Goal: Transaction & Acquisition: Purchase product/service

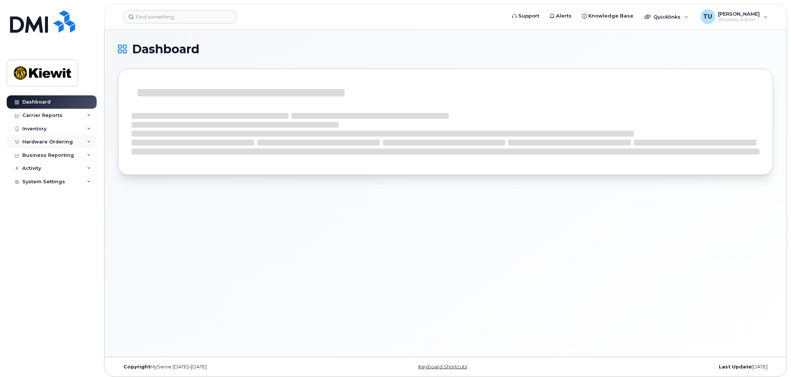
click at [62, 146] on div "Hardware Ordering" at bounding box center [52, 141] width 90 height 13
click at [60, 169] on link "Orders" at bounding box center [58, 170] width 77 height 14
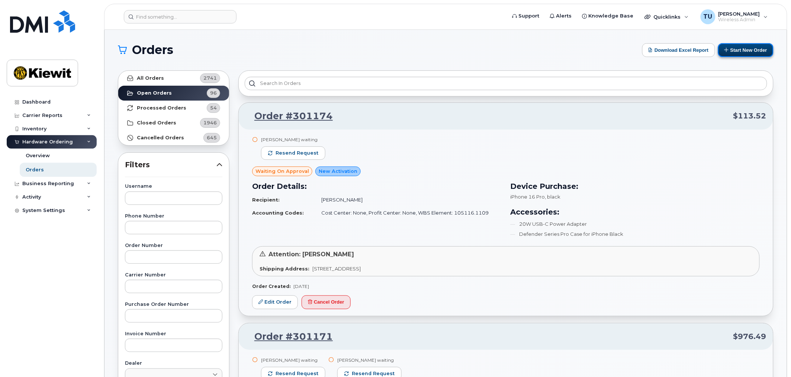
click at [724, 55] on button "Start New Order" at bounding box center [745, 50] width 55 height 14
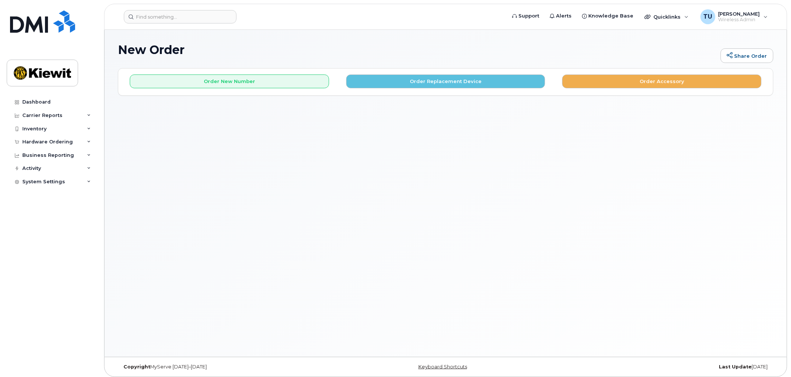
click at [265, 89] on div "Order New Number Order Replacement Device Order Accessory Please choose the car…" at bounding box center [445, 81] width 655 height 26
click at [270, 80] on button "Order New Number" at bounding box center [229, 81] width 199 height 14
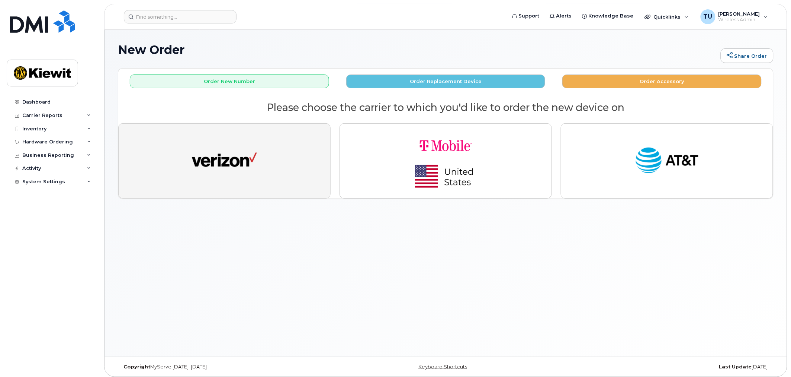
click at [249, 150] on img "button" at bounding box center [224, 160] width 65 height 33
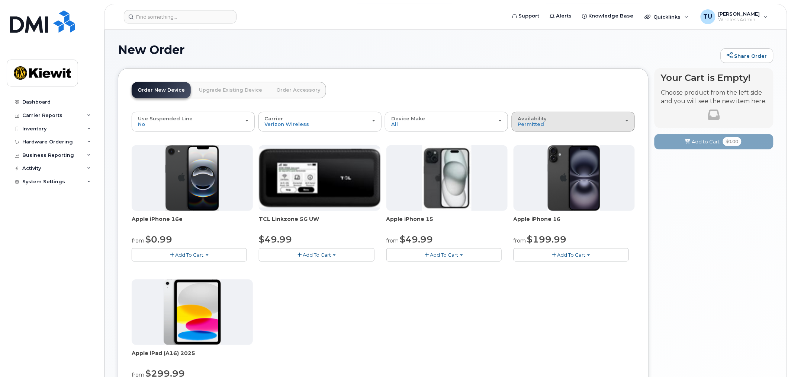
click at [608, 121] on div "Availability Permitted All" at bounding box center [573, 122] width 111 height 12
click at [568, 156] on ul "Permitted All" at bounding box center [573, 146] width 123 height 29
click at [546, 126] on div "Availability Permitted All" at bounding box center [573, 122] width 111 height 12
click at [534, 144] on ul "Permitted All" at bounding box center [573, 146] width 123 height 29
click at [542, 118] on span "Availability" at bounding box center [532, 118] width 29 height 6
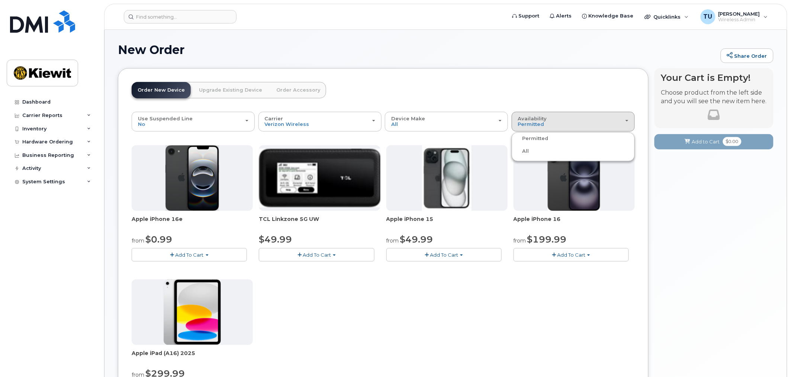
click at [527, 150] on label "All" at bounding box center [522, 151] width 16 height 9
click at [0, 0] on input "All" at bounding box center [0, 0] width 0 height 0
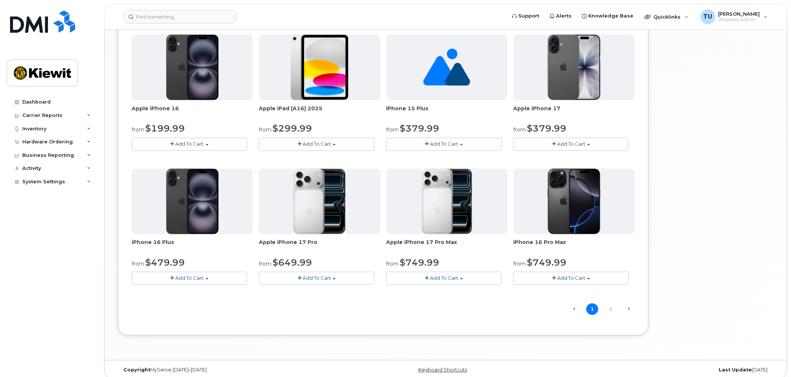
scroll to position [385, 0]
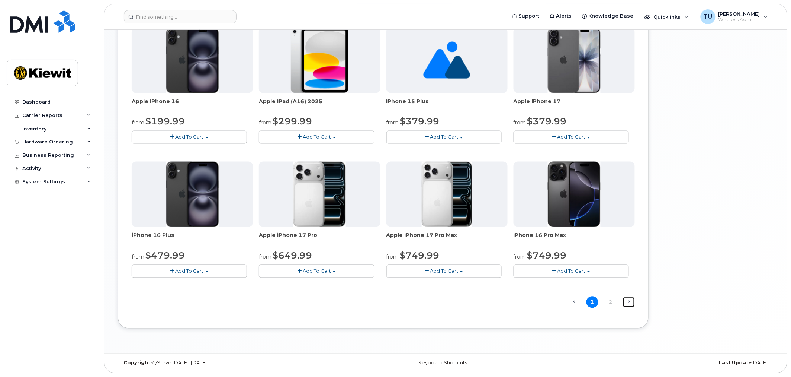
click at [630, 301] on link "Next →" at bounding box center [629, 302] width 12 height 10
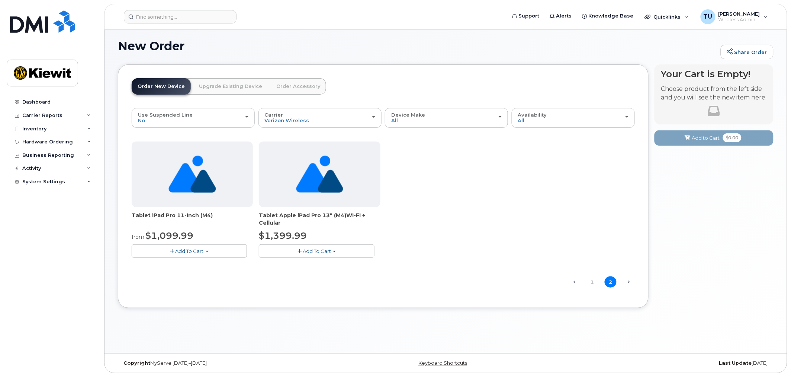
click at [338, 252] on button "Add To Cart" at bounding box center [316, 250] width 115 height 13
click at [314, 263] on link "$1399.99 - 2 year term" at bounding box center [297, 264] width 72 height 9
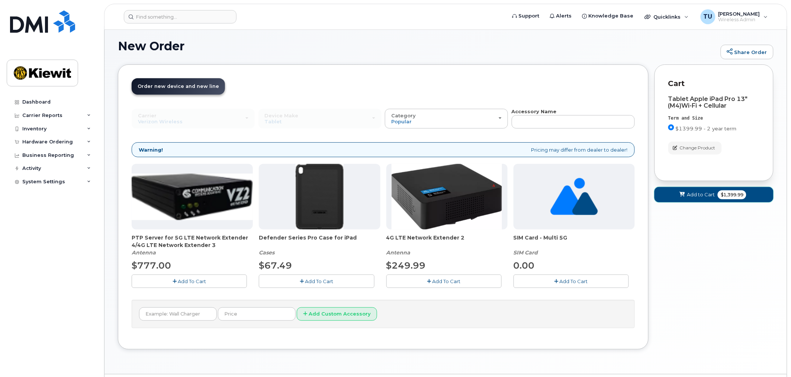
click at [701, 191] on span "Add to Cart" at bounding box center [701, 194] width 28 height 7
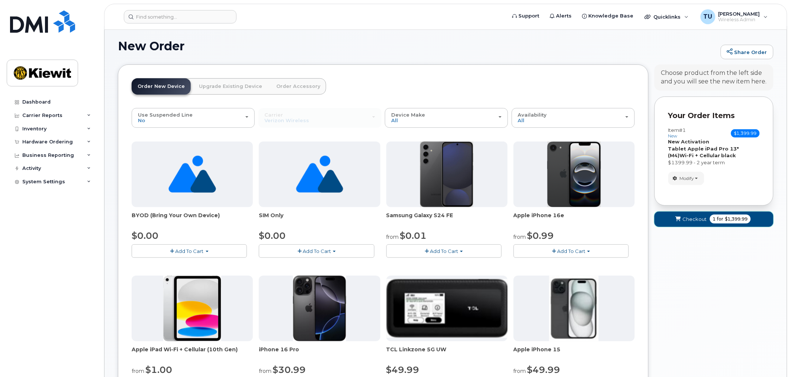
click at [705, 215] on span "Checkout" at bounding box center [695, 218] width 24 height 7
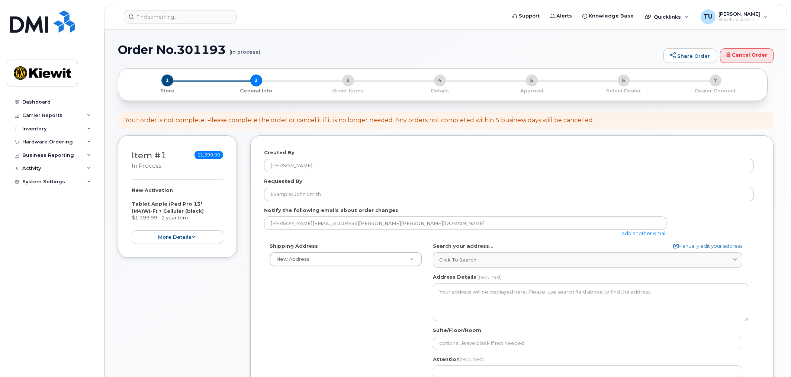
select select
click at [208, 238] on button "more details" at bounding box center [178, 237] width 92 height 14
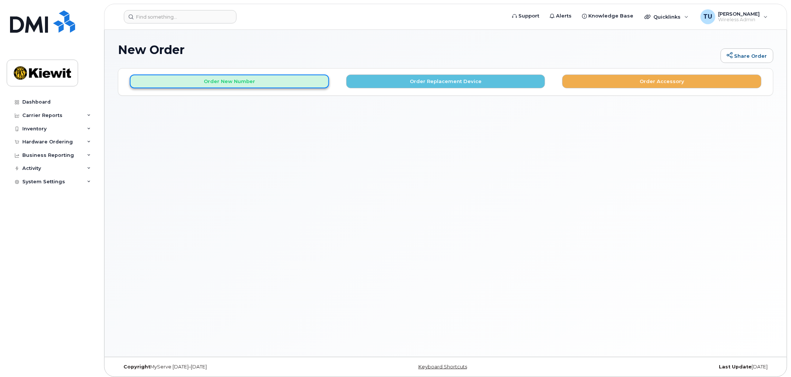
click at [281, 81] on button "Order New Number" at bounding box center [229, 81] width 199 height 14
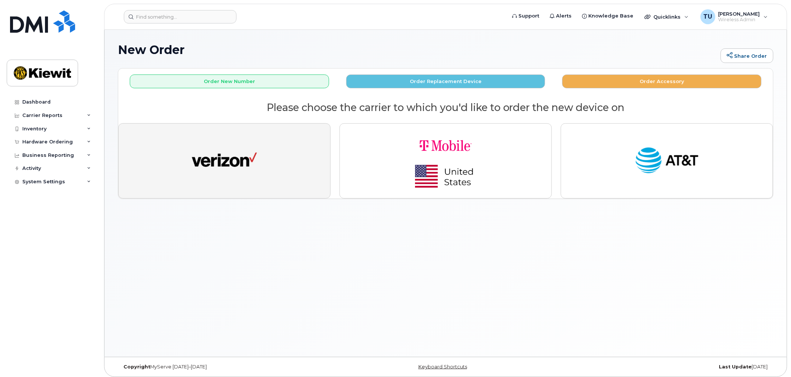
click at [243, 164] on img "button" at bounding box center [224, 160] width 65 height 33
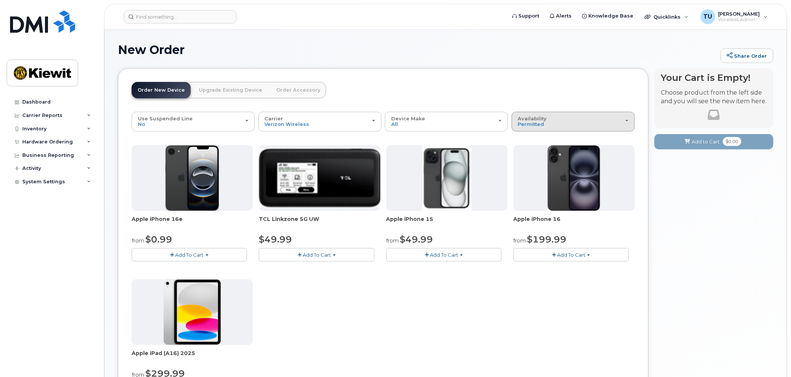
click at [604, 123] on div "Availability Permitted All" at bounding box center [573, 122] width 111 height 12
click at [518, 153] on label "All" at bounding box center [522, 151] width 16 height 9
click at [0, 0] on input "All" at bounding box center [0, 0] width 0 height 0
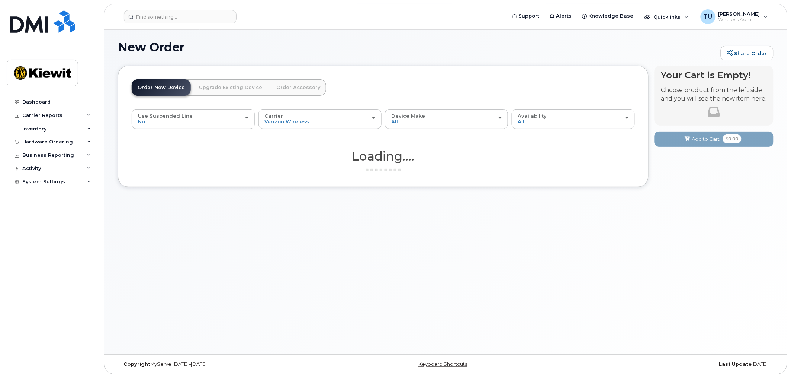
scroll to position [4, 0]
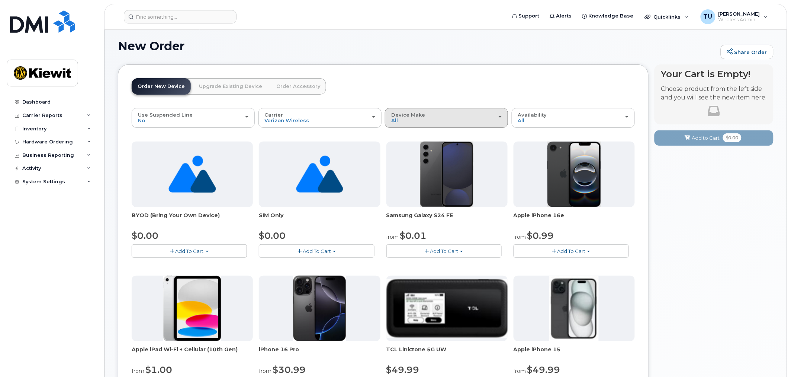
click at [421, 118] on div "Device Make All Android Cell Phone iPhone Modem Tablet" at bounding box center [446, 118] width 111 height 12
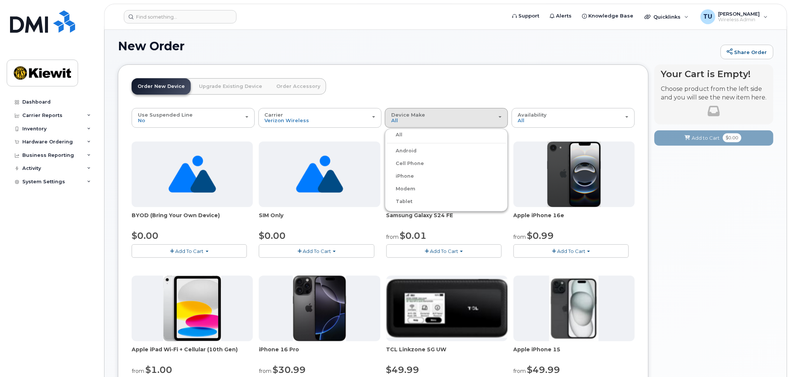
click at [404, 199] on label "Tablet" at bounding box center [400, 201] width 26 height 9
click at [0, 0] on input "Tablet" at bounding box center [0, 0] width 0 height 0
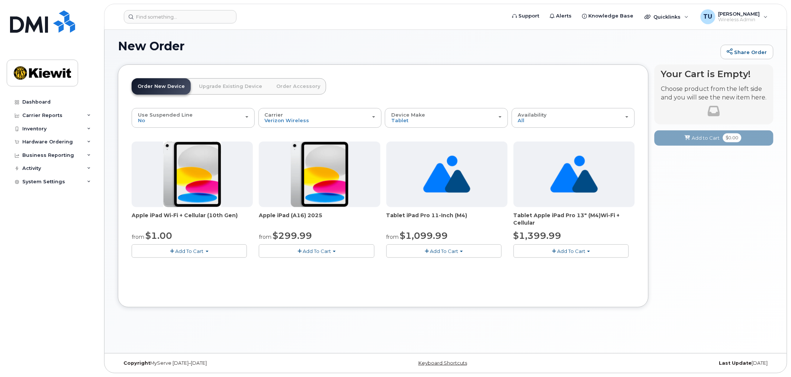
click at [590, 259] on div "Apple iPad Wi-Fi + Cellular (10th Gen) from $1.00 Add To Cart $1.00 - 2 year ag…" at bounding box center [383, 205] width 503 height 128
click at [588, 254] on button "Add To Cart" at bounding box center [571, 250] width 115 height 13
click at [590, 247] on button "Add To Cart" at bounding box center [571, 250] width 115 height 13
click at [572, 183] on img at bounding box center [574, 173] width 47 height 65
click at [551, 212] on span "Tablet Apple iPad Pro 13" (M4)Wi-Fi + Cellular" at bounding box center [574, 218] width 121 height 15
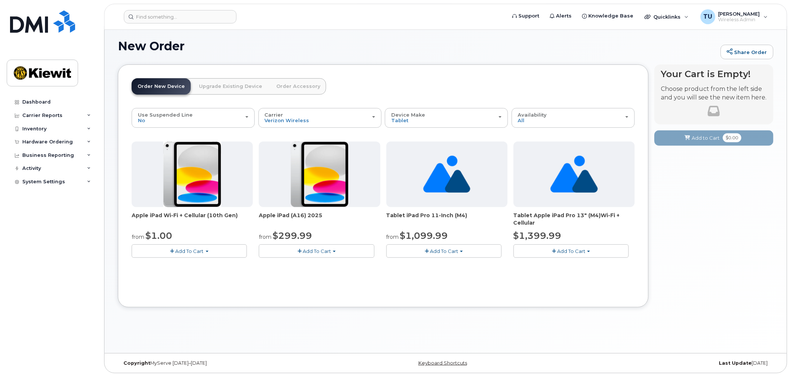
click at [555, 182] on img at bounding box center [574, 173] width 47 height 65
click at [539, 140] on div "Use Suspended Line No No change Yes Carrier Verizon Wireless T-Mobile AT&T Wire…" at bounding box center [383, 188] width 503 height 161
click at [575, 248] on span "Add To Cart" at bounding box center [571, 251] width 28 height 6
click at [560, 260] on link "$1399.99 - 2 year term" at bounding box center [552, 264] width 72 height 9
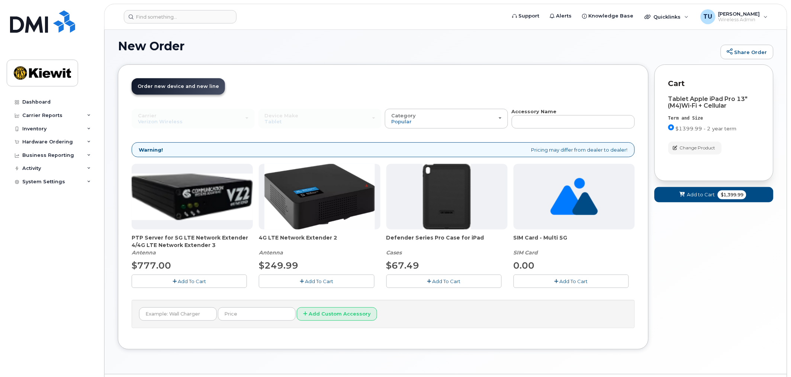
click at [448, 283] on span "Add To Cart" at bounding box center [447, 281] width 28 height 6
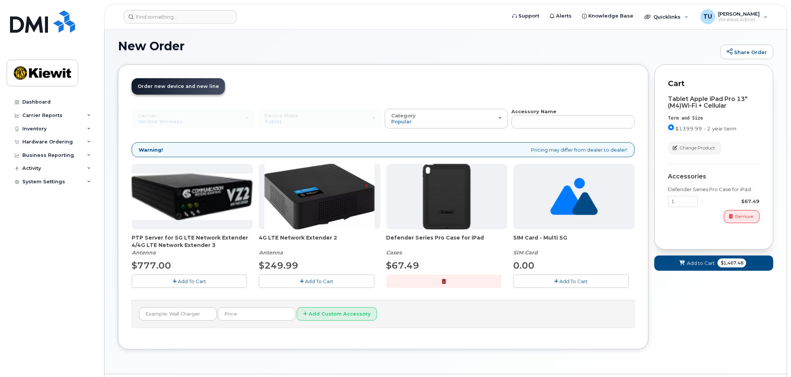
click at [458, 230] on div "Defender Series Pro Case for iPad Cases $67.49 Add To Cart" at bounding box center [447, 226] width 121 height 124
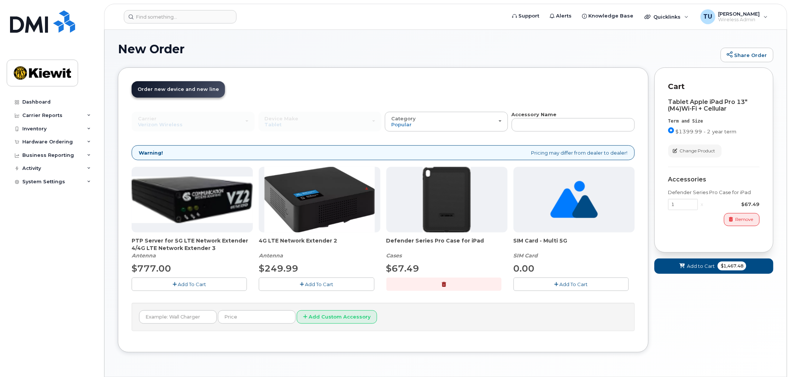
scroll to position [0, 0]
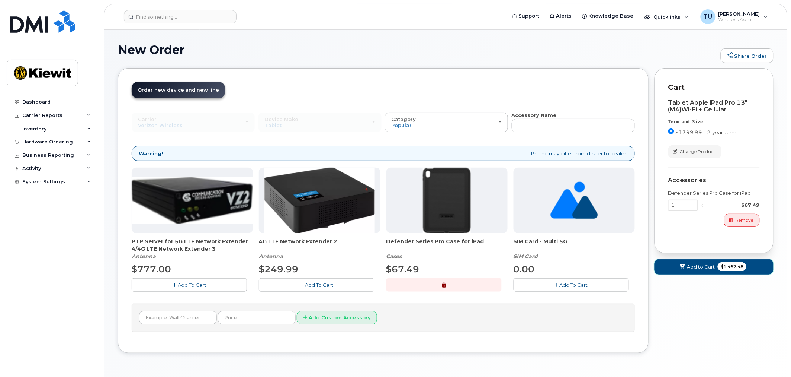
click at [702, 266] on span "Add to Cart" at bounding box center [701, 266] width 28 height 7
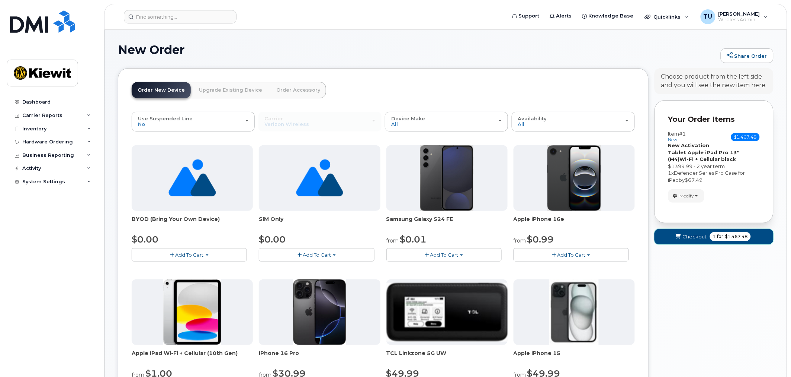
click at [694, 236] on span "Checkout" at bounding box center [695, 236] width 24 height 7
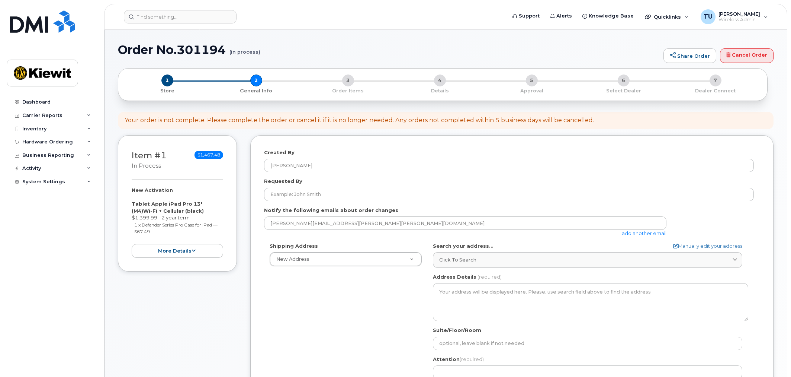
select select
click at [208, 251] on button "more details" at bounding box center [178, 251] width 92 height 14
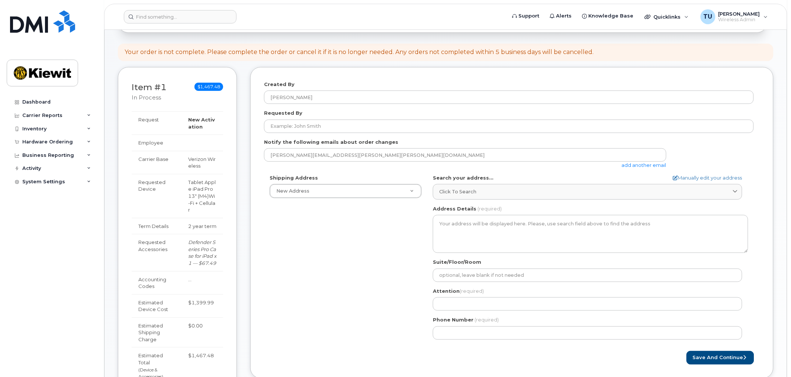
scroll to position [83, 0]
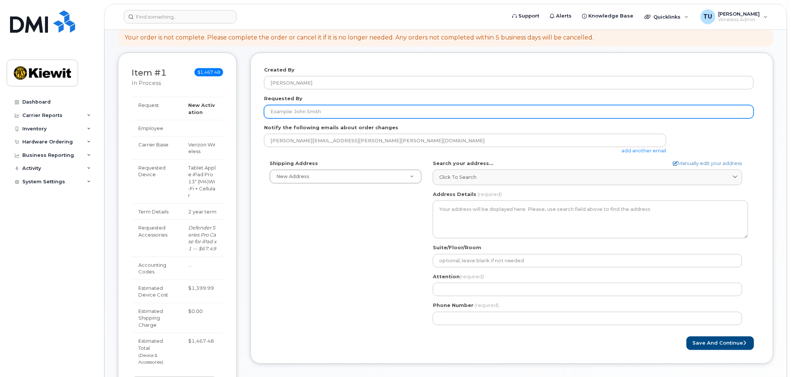
click at [344, 115] on input "Requested By" at bounding box center [509, 111] width 490 height 13
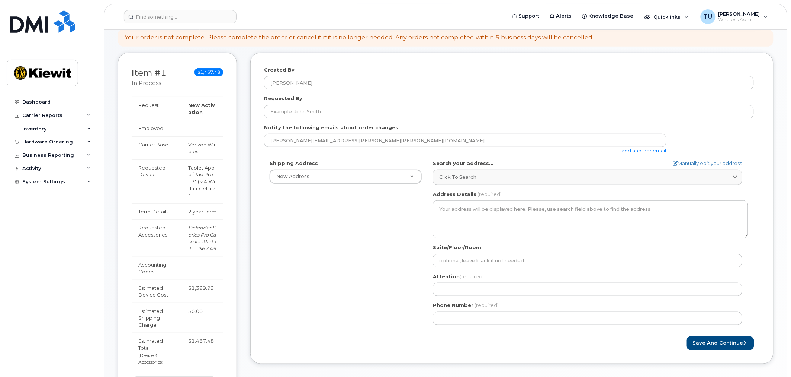
click at [260, 138] on div "Created By Tim Unger Requested By Notify the following emails about order chang…" at bounding box center [512, 207] width 524 height 311
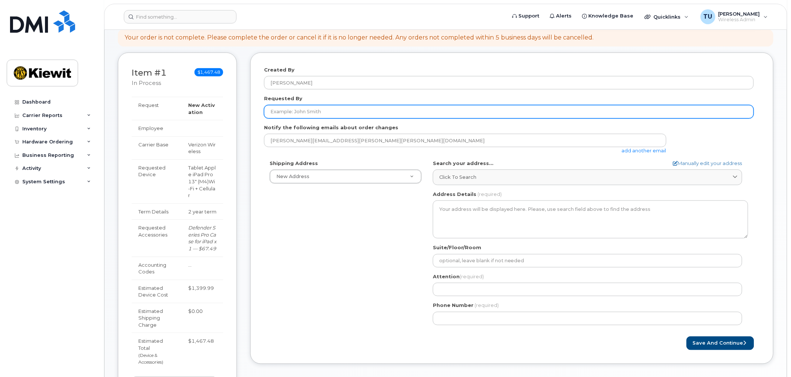
click at [316, 114] on input "Requested By" at bounding box center [509, 111] width 490 height 13
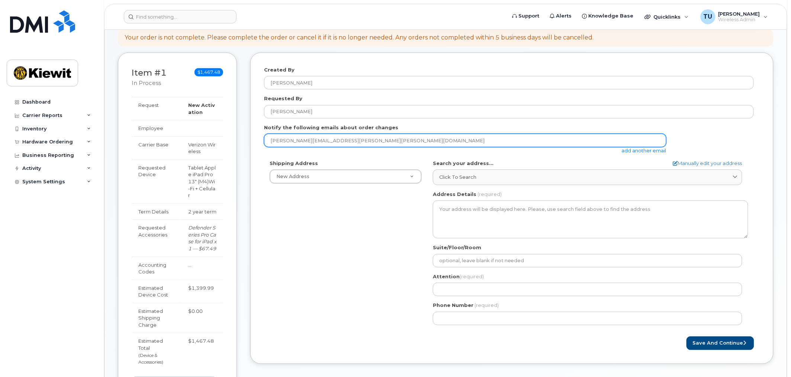
click at [348, 143] on input "[PERSON_NAME][EMAIL_ADDRESS][PERSON_NAME][PERSON_NAME][DOMAIN_NAME]" at bounding box center [465, 140] width 403 height 13
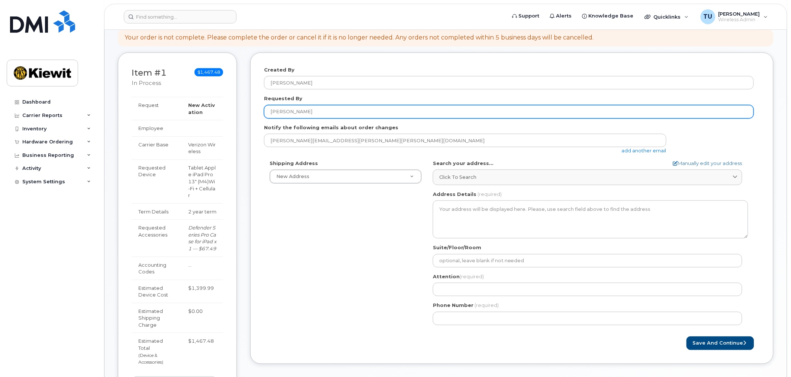
click at [318, 112] on input "Felix Senkovski" at bounding box center [509, 111] width 490 height 13
type input "[PERSON_NAME]"
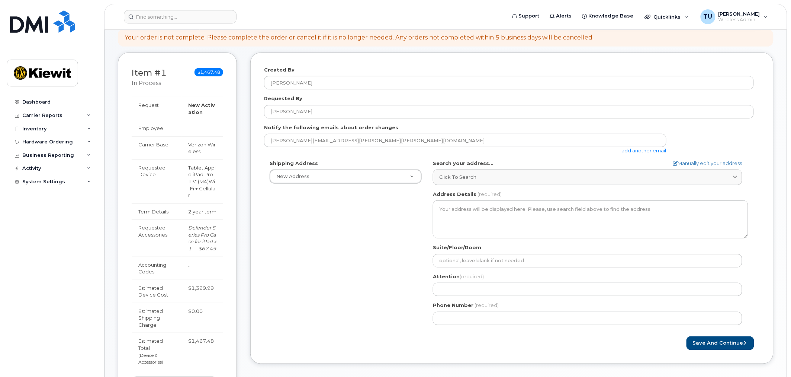
click at [656, 153] on div "tim.unger@kiewit.com add another email" at bounding box center [468, 144] width 409 height 20
click at [653, 150] on link "add another email" at bounding box center [644, 150] width 45 height 6
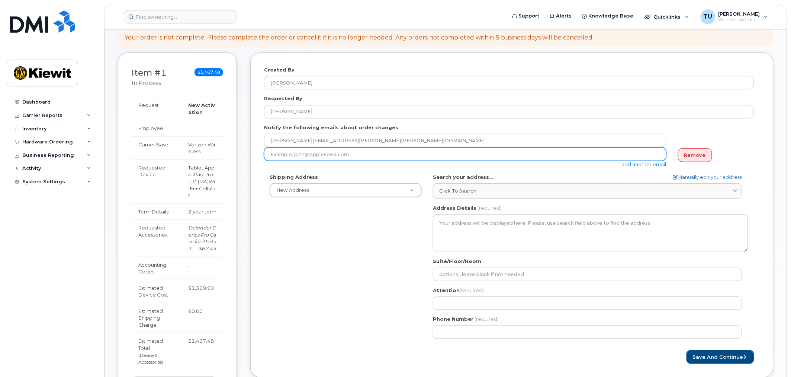
click at [382, 153] on input "email" at bounding box center [465, 153] width 403 height 13
type input "felix.senkovsky@kiewit.com"
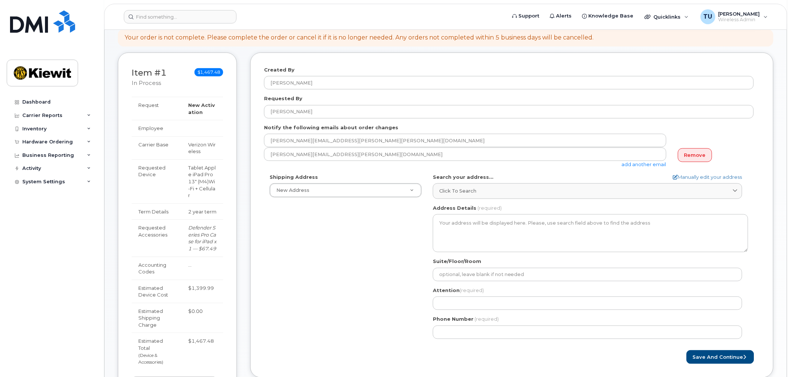
click at [690, 140] on div "[PERSON_NAME][EMAIL_ADDRESS][PERSON_NAME][PERSON_NAME][DOMAIN_NAME]" at bounding box center [509, 141] width 490 height 14
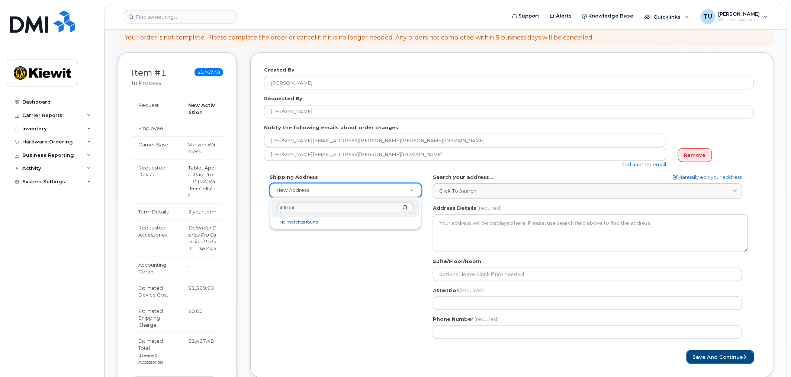
type input "400 tott"
select select
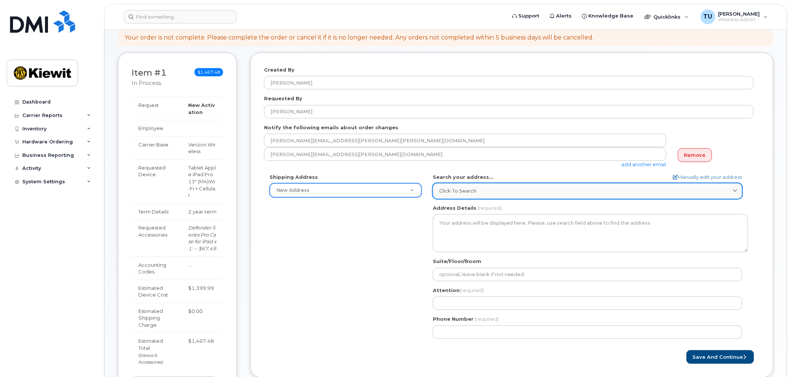
click at [503, 194] on div "Click to search" at bounding box center [587, 190] width 297 height 7
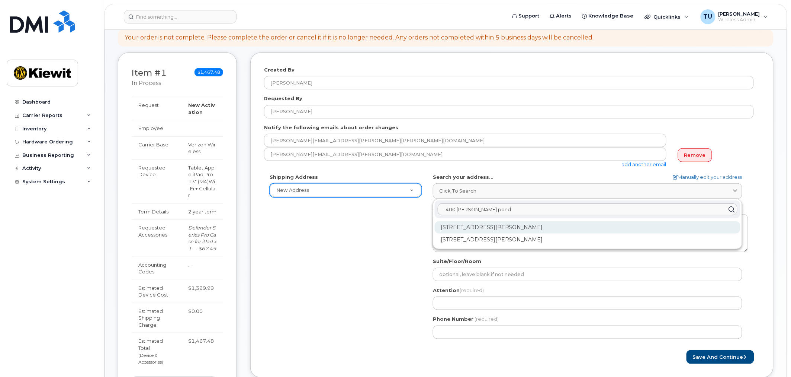
type input "400 totten pond"
click at [528, 225] on div "400 Totten Pond Rd Waltham MA 02451" at bounding box center [588, 227] width 306 height 12
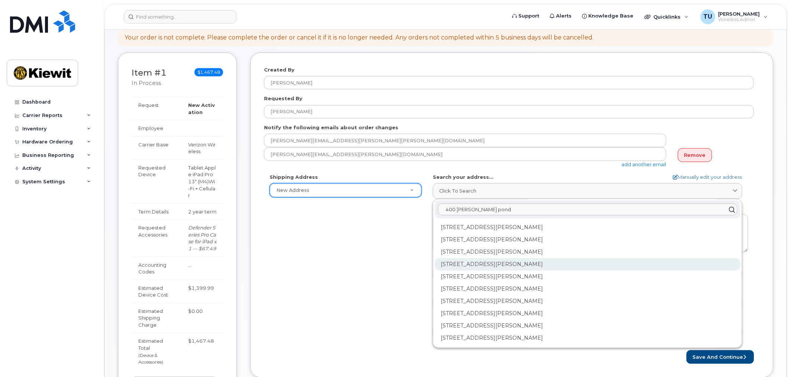
scroll to position [35, 0]
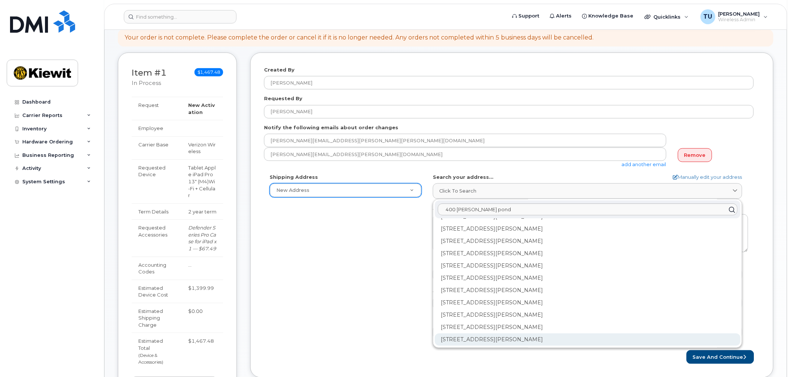
click at [519, 338] on div "400 Totten Pond Rd Ste 400 Waltham MA 02451-2051" at bounding box center [588, 339] width 306 height 12
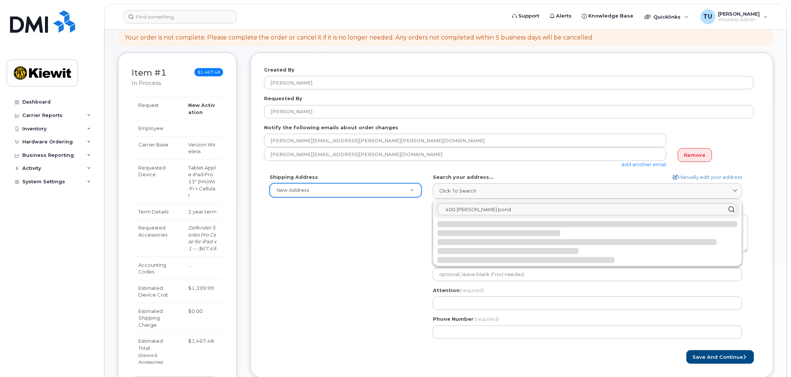
select select
type textarea "400 Totten Pond Rd Ste 400 WALTHAM MA 02451-2051 UNITED STATES"
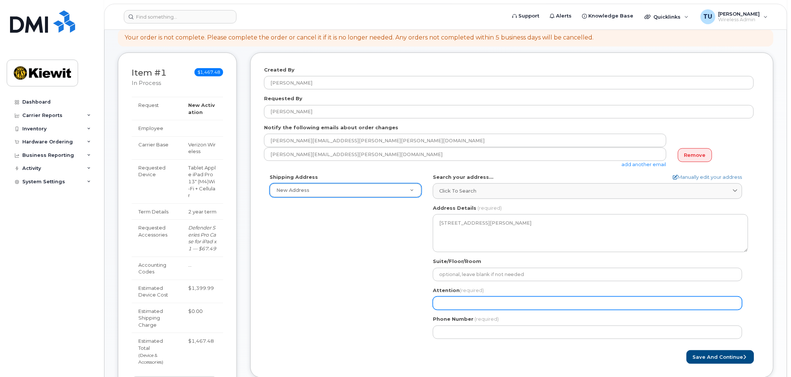
click at [505, 303] on input "Attention (required)" at bounding box center [588, 302] width 310 height 13
select select
type input "F"
select select
type input "Fe"
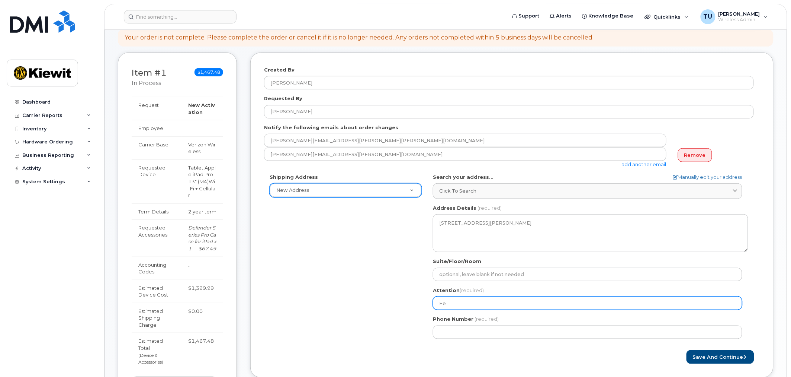
select select
type input "Fel"
select select
type input "Feli"
select select
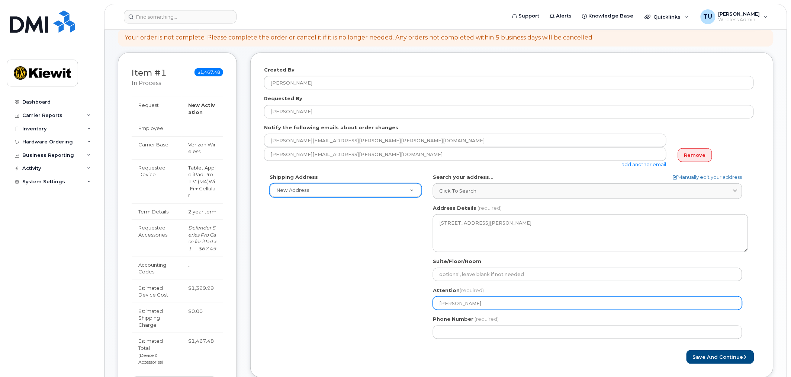
type input "Felix"
select select
type input "Felix S"
select select
type input "Felix Se"
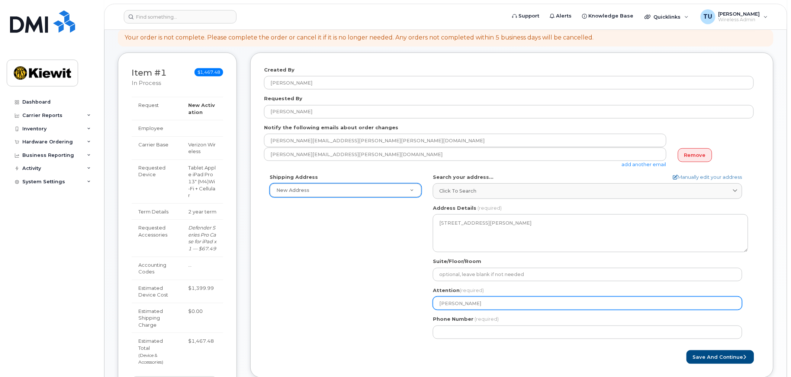
select select
type input "Felix Sen"
select select
type input "Felix Senk"
select select
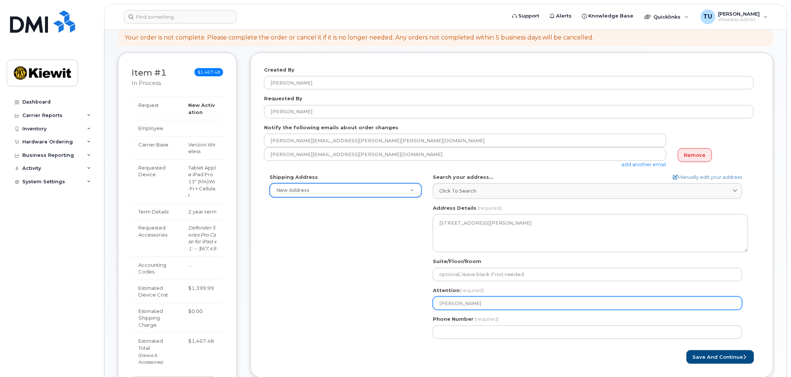
type input "Felix Senko"
select select
type input "Felix Senkov"
select select
type input "Felix Senkovs"
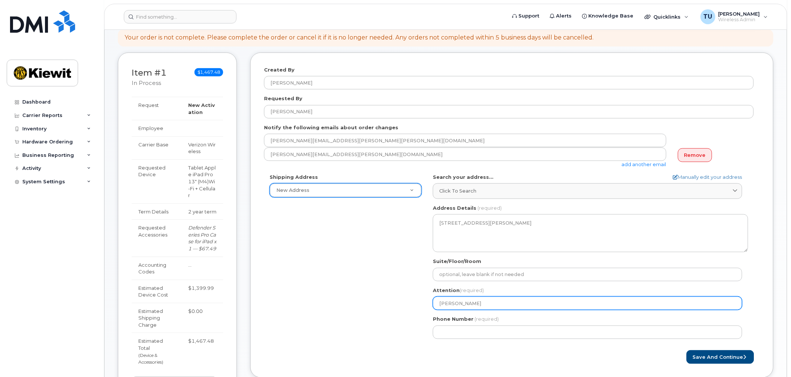
select select
type input "Felix Senkovsk"
select select
type input "[PERSON_NAME]"
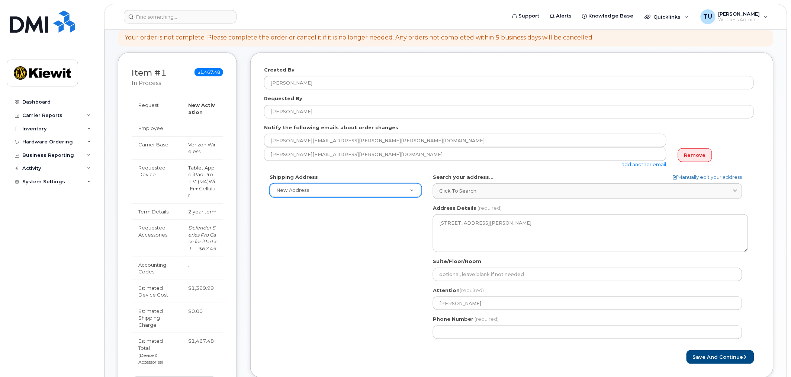
click at [519, 339] on div "MA Waltham Search your address... Manually edit your address Click to search 40…" at bounding box center [591, 258] width 327 height 171
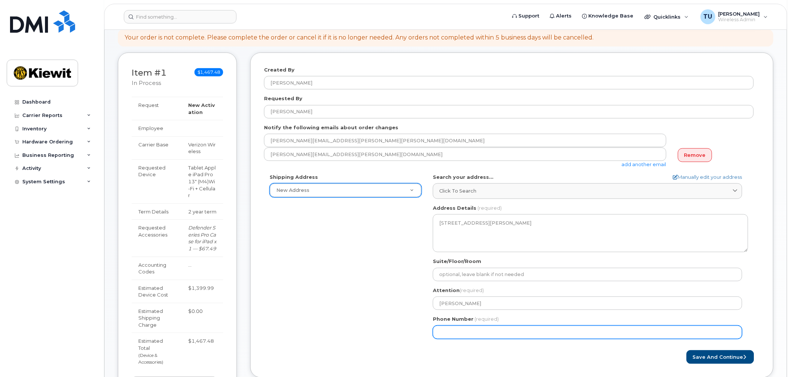
click at [524, 337] on input "Phone Number" at bounding box center [588, 331] width 310 height 13
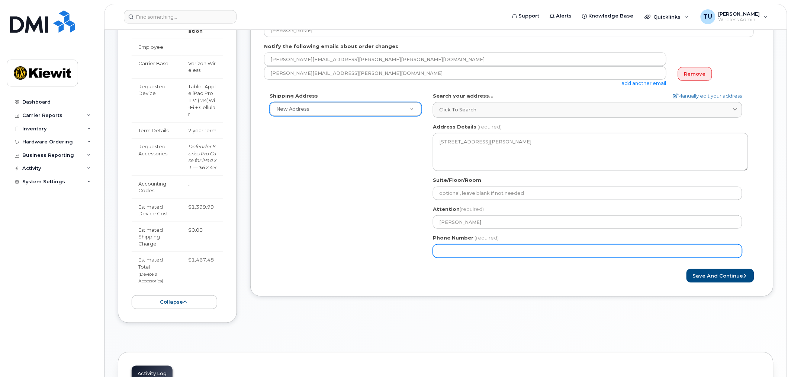
scroll to position [165, 0]
click at [449, 250] on input "Phone Number" at bounding box center [588, 249] width 310 height 13
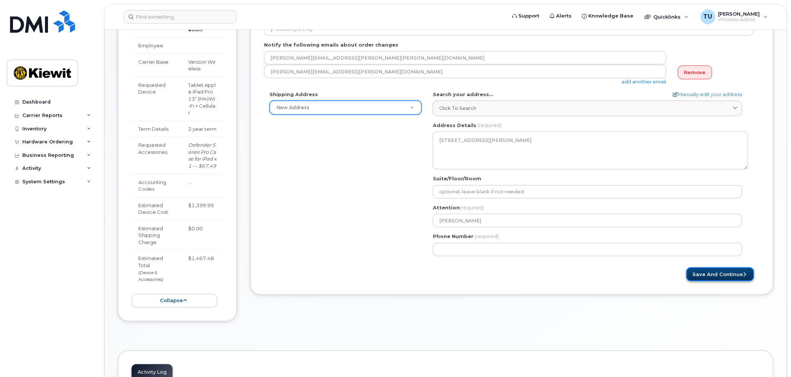
click at [717, 275] on button "Save and Continue" at bounding box center [721, 274] width 68 height 14
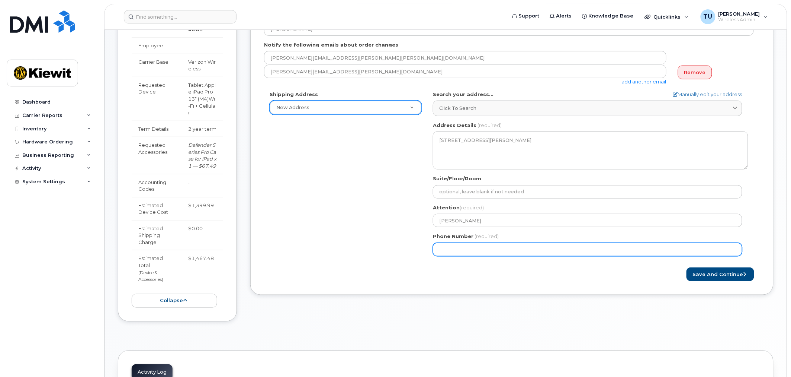
drag, startPoint x: 466, startPoint y: 247, endPoint x: 480, endPoint y: 249, distance: 14.2
click at [467, 247] on input "Phone Number" at bounding box center [588, 249] width 310 height 13
select select
type input "6175944930"
click at [687, 267] on button "Save and Continue" at bounding box center [721, 274] width 68 height 14
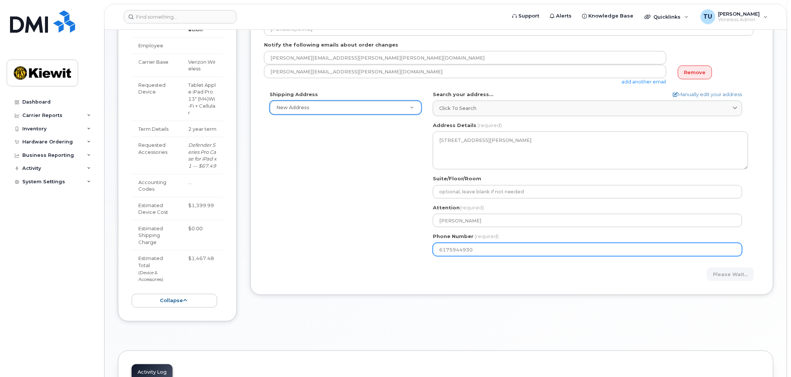
select select
type input "6175944931"
select select
type input "6175944932"
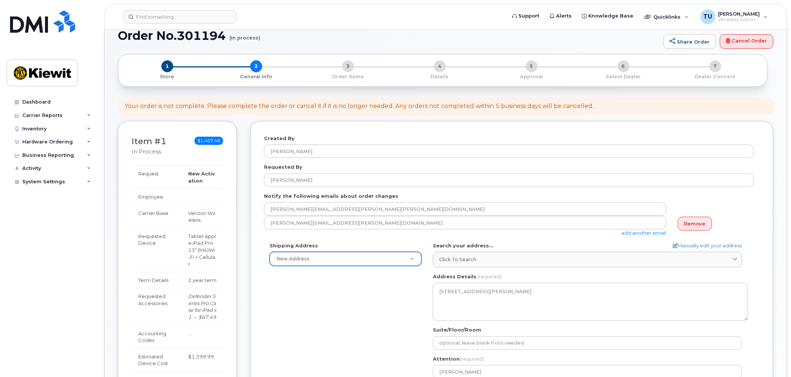
scroll to position [0, 0]
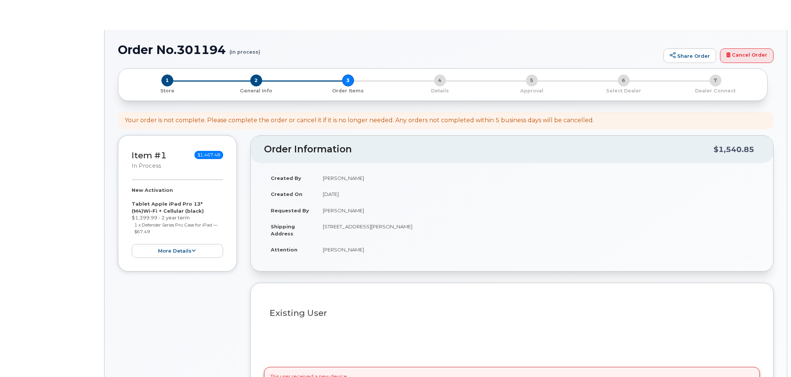
select select
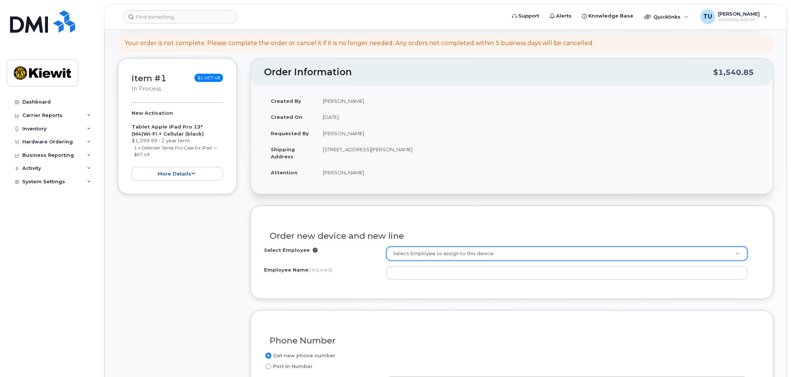
scroll to position [83, 0]
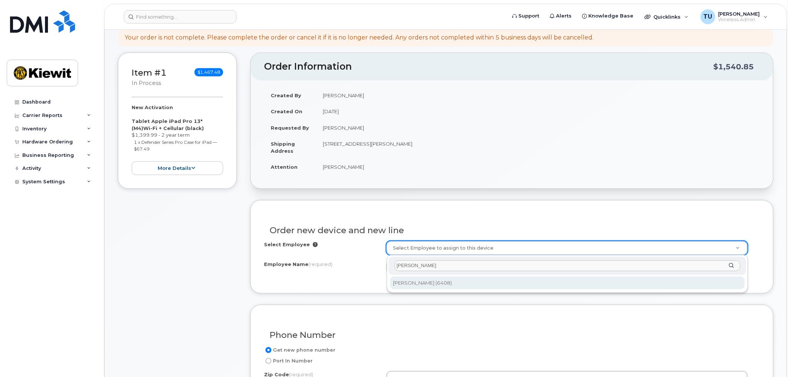
type input "[PERSON_NAME]"
type input "2144973"
type input "[PERSON_NAME]"
type input "[STREET_ADDRESS][PERSON_NAME]"
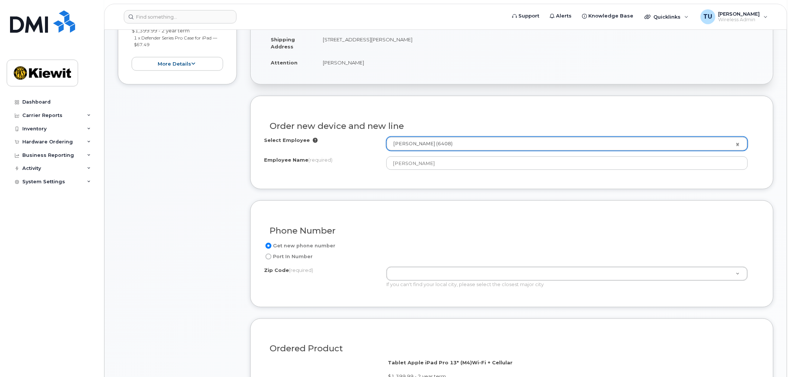
scroll to position [248, 0]
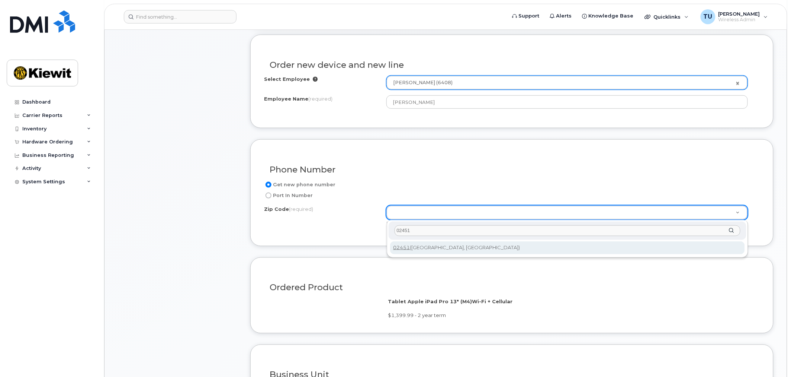
type input "02451"
type input "02451 ([GEOGRAPHIC_DATA], [GEOGRAPHIC_DATA])"
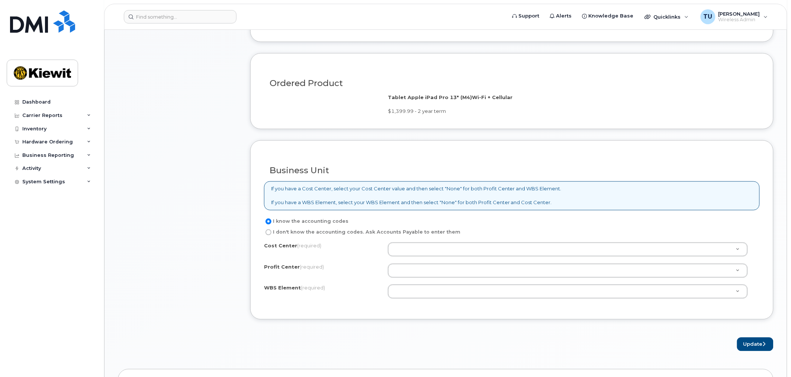
scroll to position [455, 0]
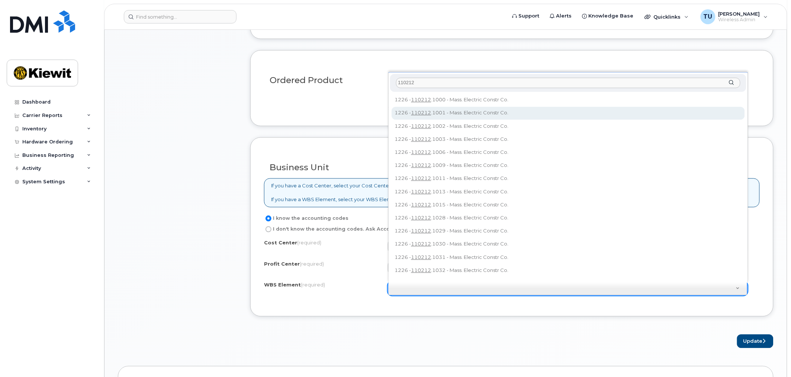
click at [483, 82] on input "110212" at bounding box center [568, 83] width 345 height 11
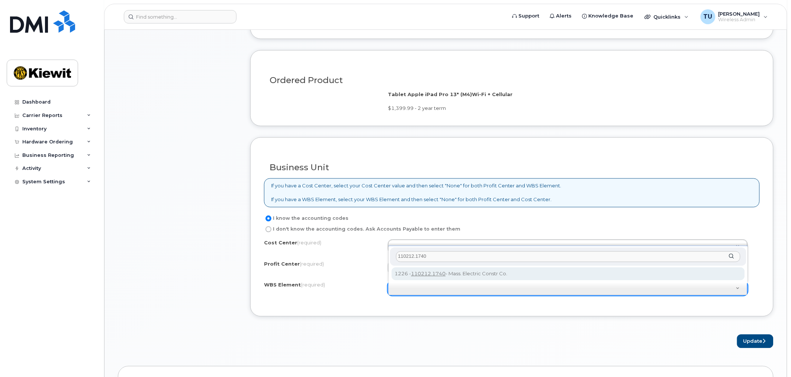
type input "110212.1740"
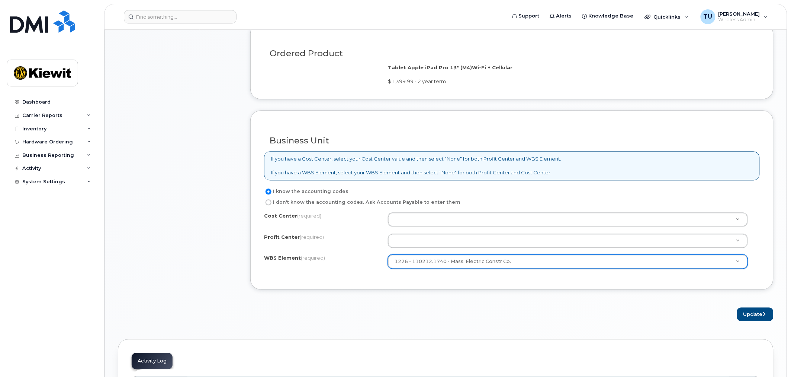
scroll to position [496, 0]
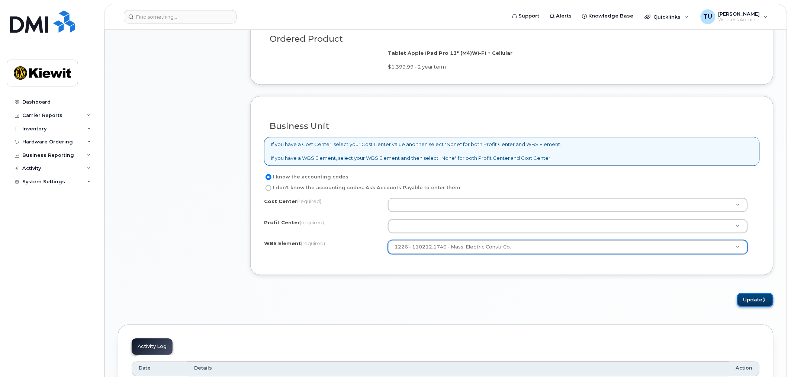
click at [758, 297] on button "Update" at bounding box center [755, 300] width 36 height 14
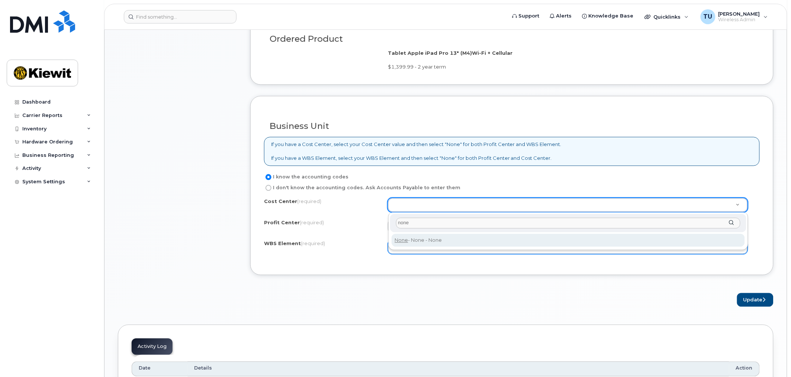
type input "none"
type input "None"
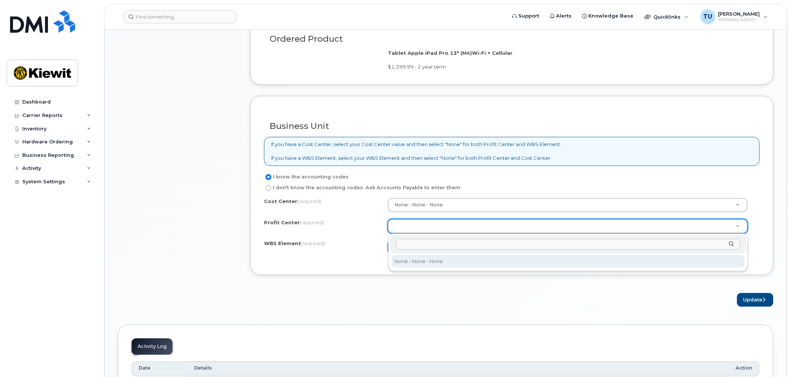
select select "None"
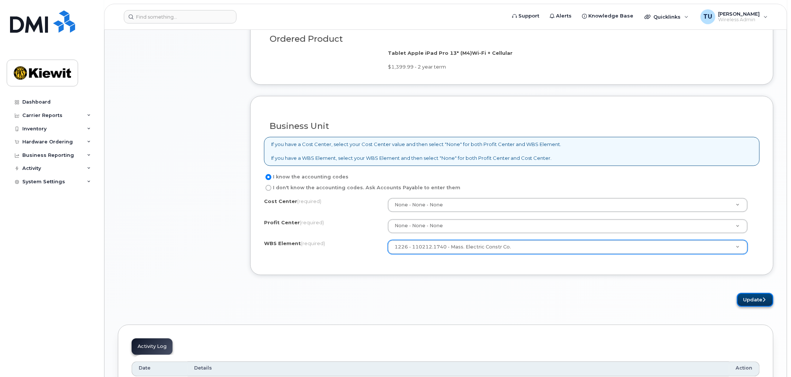
click at [752, 299] on button "Update" at bounding box center [755, 300] width 36 height 14
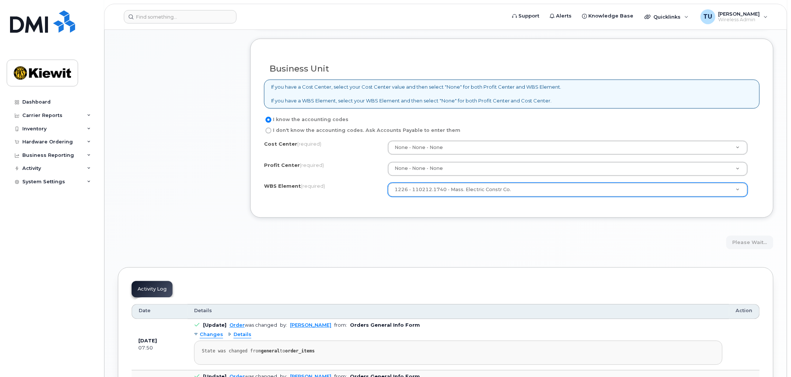
scroll to position [579, 0]
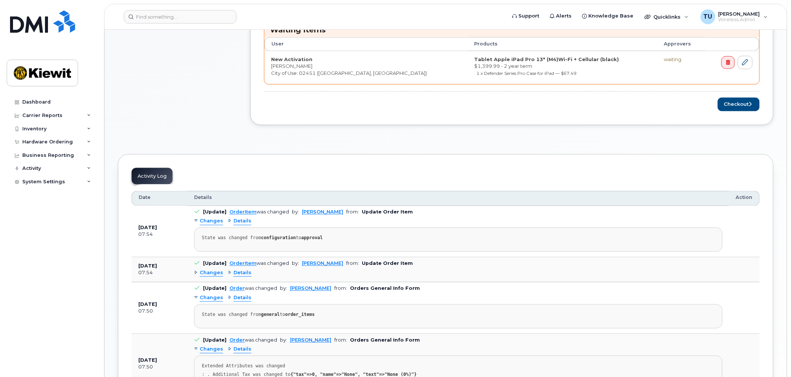
scroll to position [248, 0]
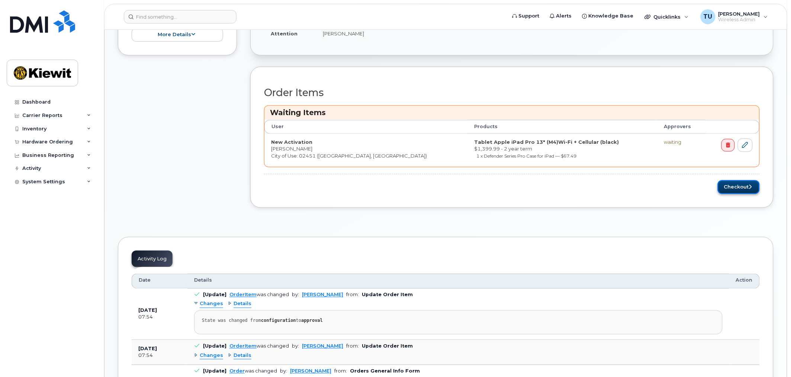
click at [738, 190] on button "Checkout" at bounding box center [739, 187] width 42 height 14
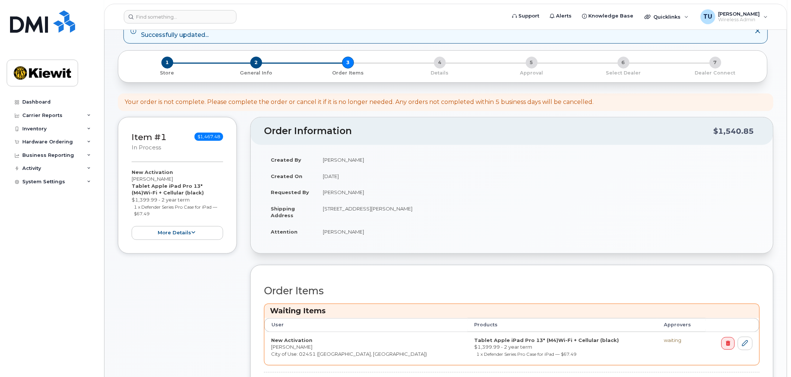
scroll to position [41, 0]
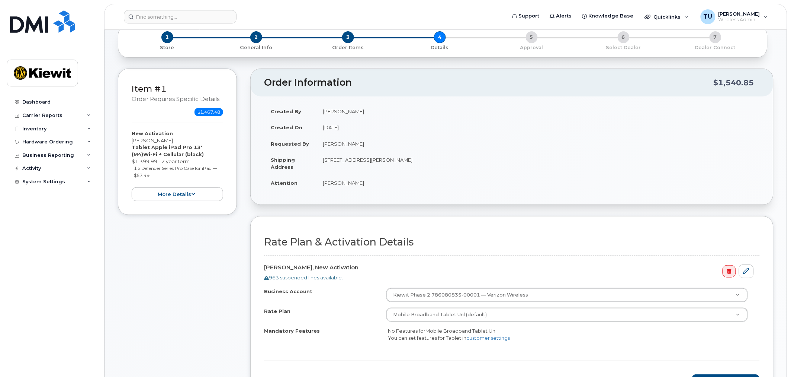
scroll to position [124, 0]
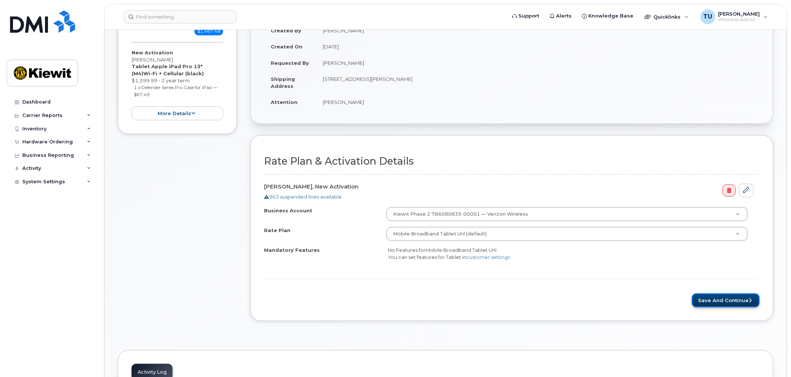
click at [733, 303] on button "Save and Continue" at bounding box center [726, 300] width 68 height 14
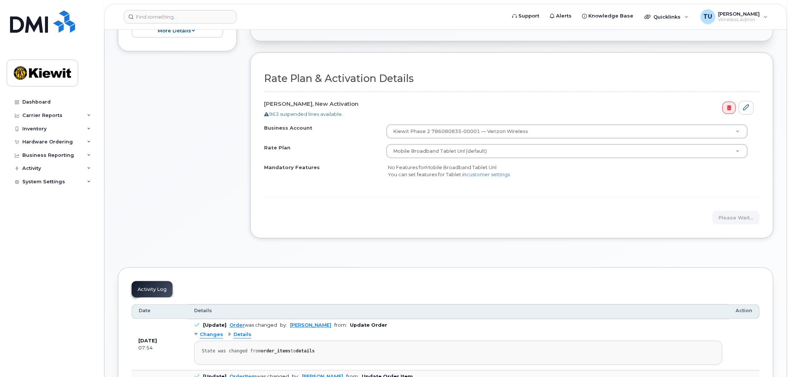
scroll to position [172, 0]
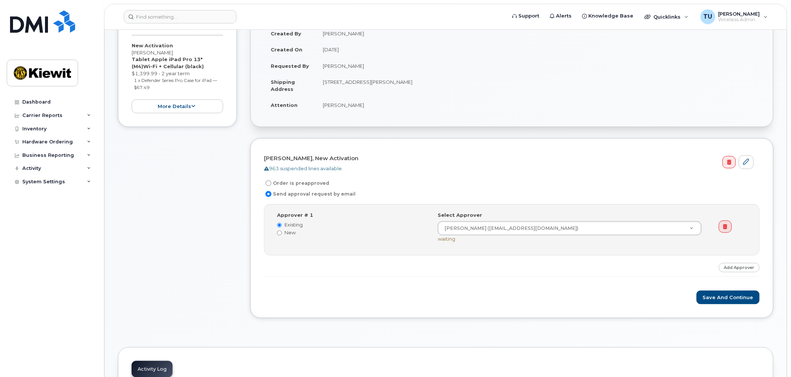
scroll to position [124, 0]
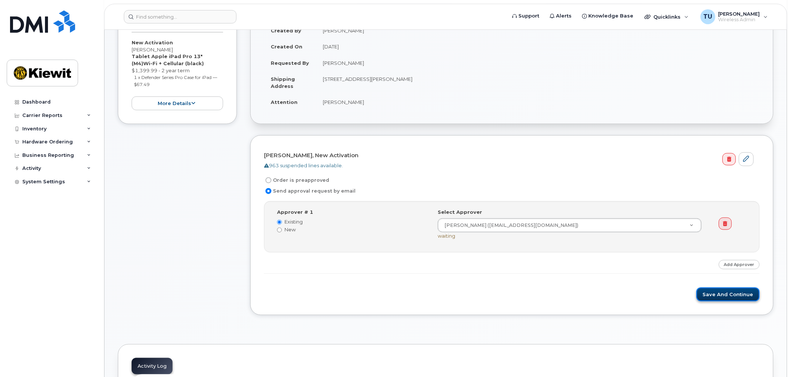
click at [750, 298] on button "Save and Continue" at bounding box center [728, 294] width 63 height 14
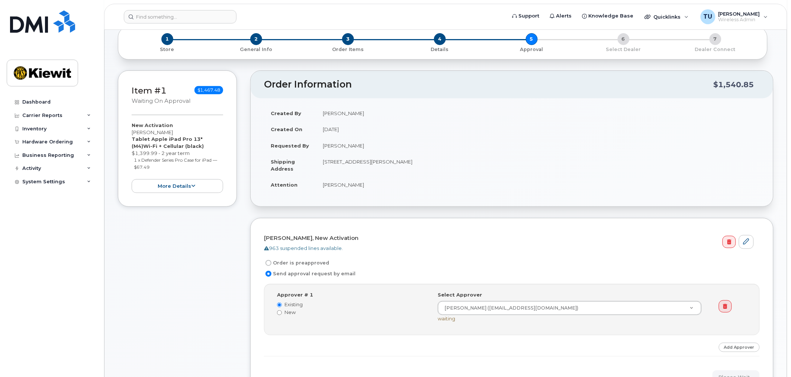
scroll to position [14, 0]
